Goal: Find specific page/section: Find specific page/section

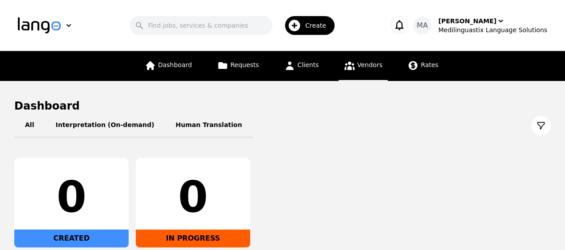
click at [366, 72] on link "Vendors" at bounding box center [362, 66] width 49 height 30
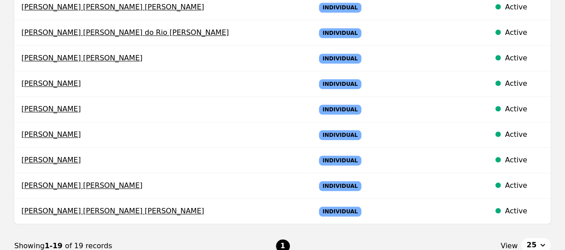
scroll to position [506, 0]
